Goal: Check status: Check status

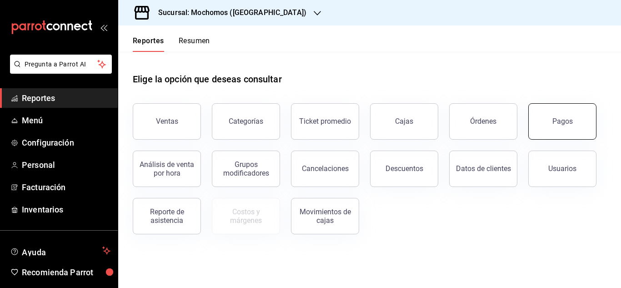
click at [566, 121] on div "Pagos" at bounding box center [562, 121] width 20 height 9
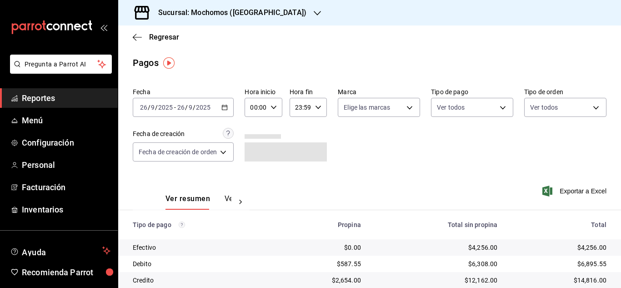
click at [225, 107] on icon "button" at bounding box center [224, 107] width 6 height 6
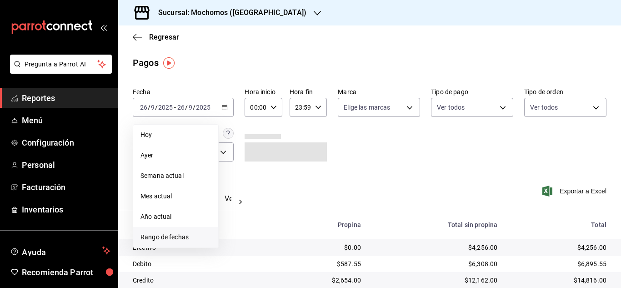
click at [172, 239] on span "Rango de fechas" at bounding box center [175, 237] width 70 height 10
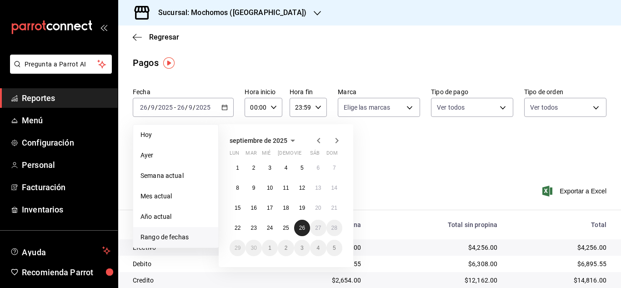
click at [301, 227] on abbr "26" at bounding box center [302, 228] width 6 height 6
click at [397, 170] on div "Fecha [DATE] [DATE] - [DATE] [DATE] [DATE] [DATE] Semana actual Mes actual Año …" at bounding box center [370, 128] width 474 height 88
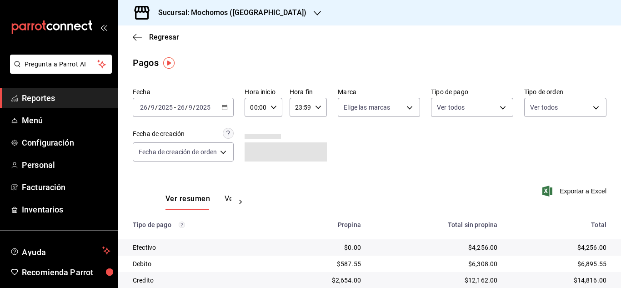
click at [277, 111] on div "00:00 Hora inicio" at bounding box center [263, 107] width 37 height 19
click at [253, 149] on span "03" at bounding box center [255, 150] width 4 height 7
type input "03:00"
drag, startPoint x: 617, startPoint y: 201, endPoint x: 620, endPoint y: 223, distance: 22.0
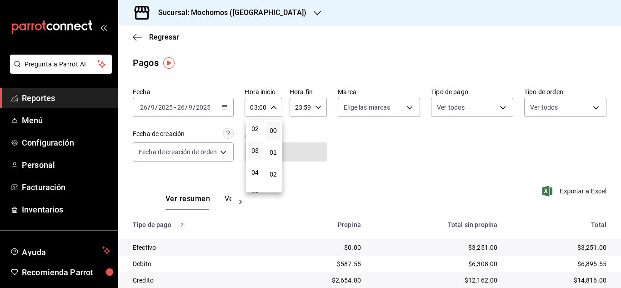
click at [620, 223] on div at bounding box center [310, 144] width 621 height 288
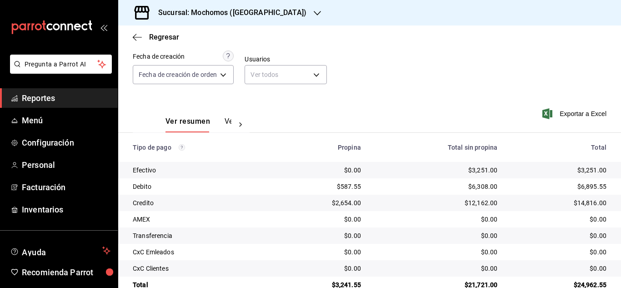
scroll to position [81, 0]
